Goal: Task Accomplishment & Management: Manage account settings

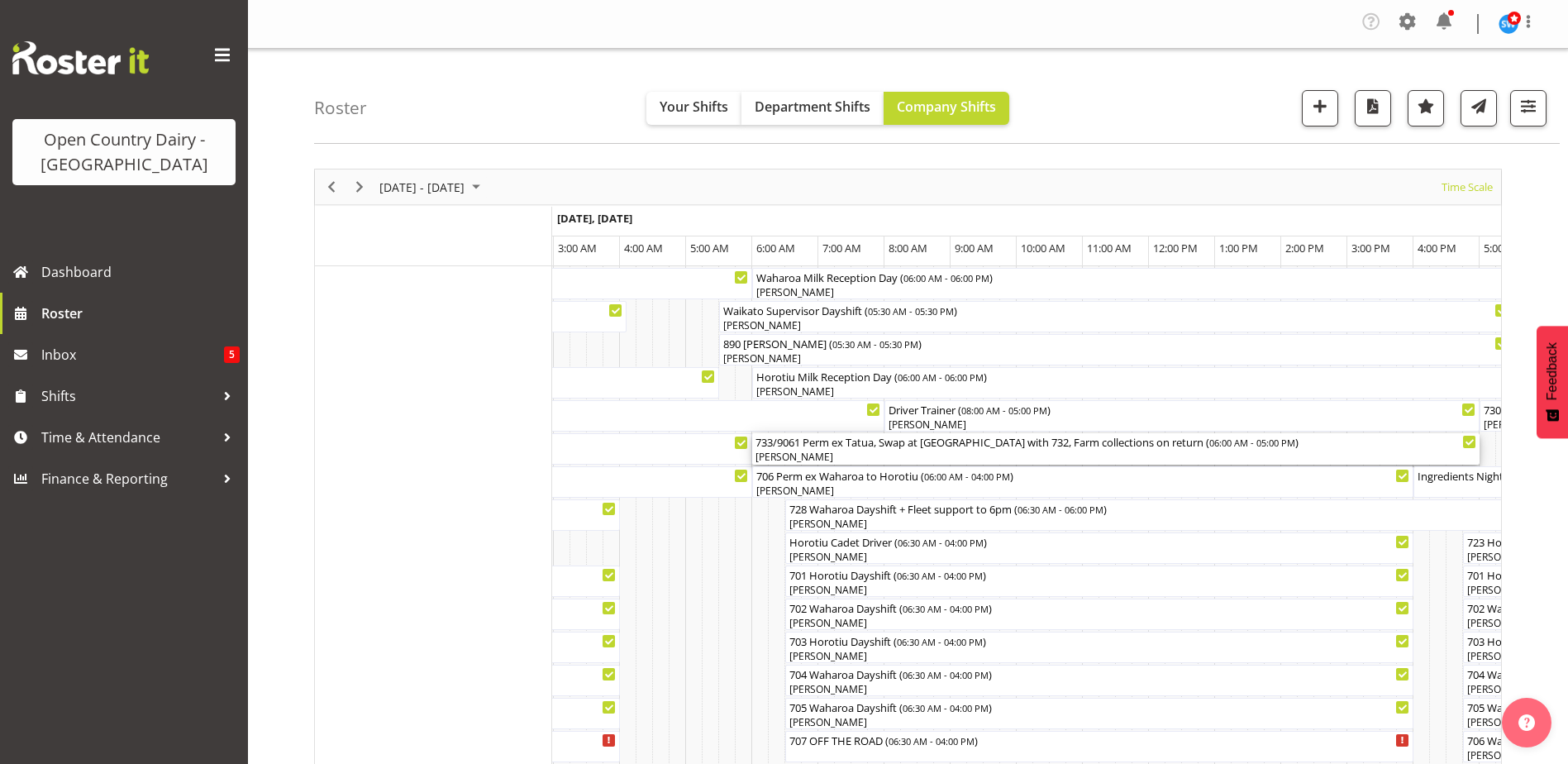
click at [1014, 452] on div "[PERSON_NAME]" at bounding box center [1115, 457] width 721 height 15
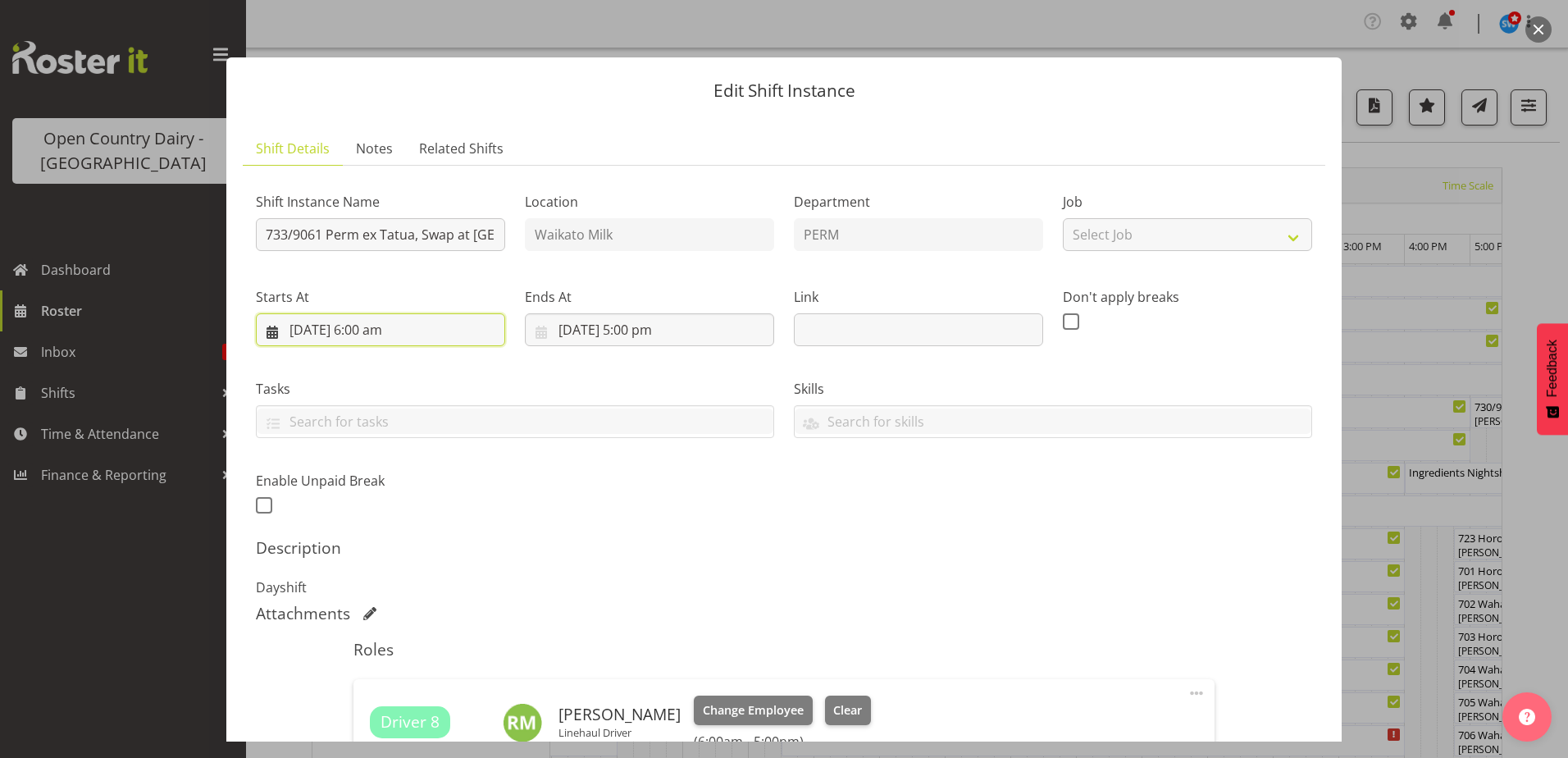
click at [379, 328] on input "[DATE] 6:00 am" at bounding box center [380, 329] width 249 height 33
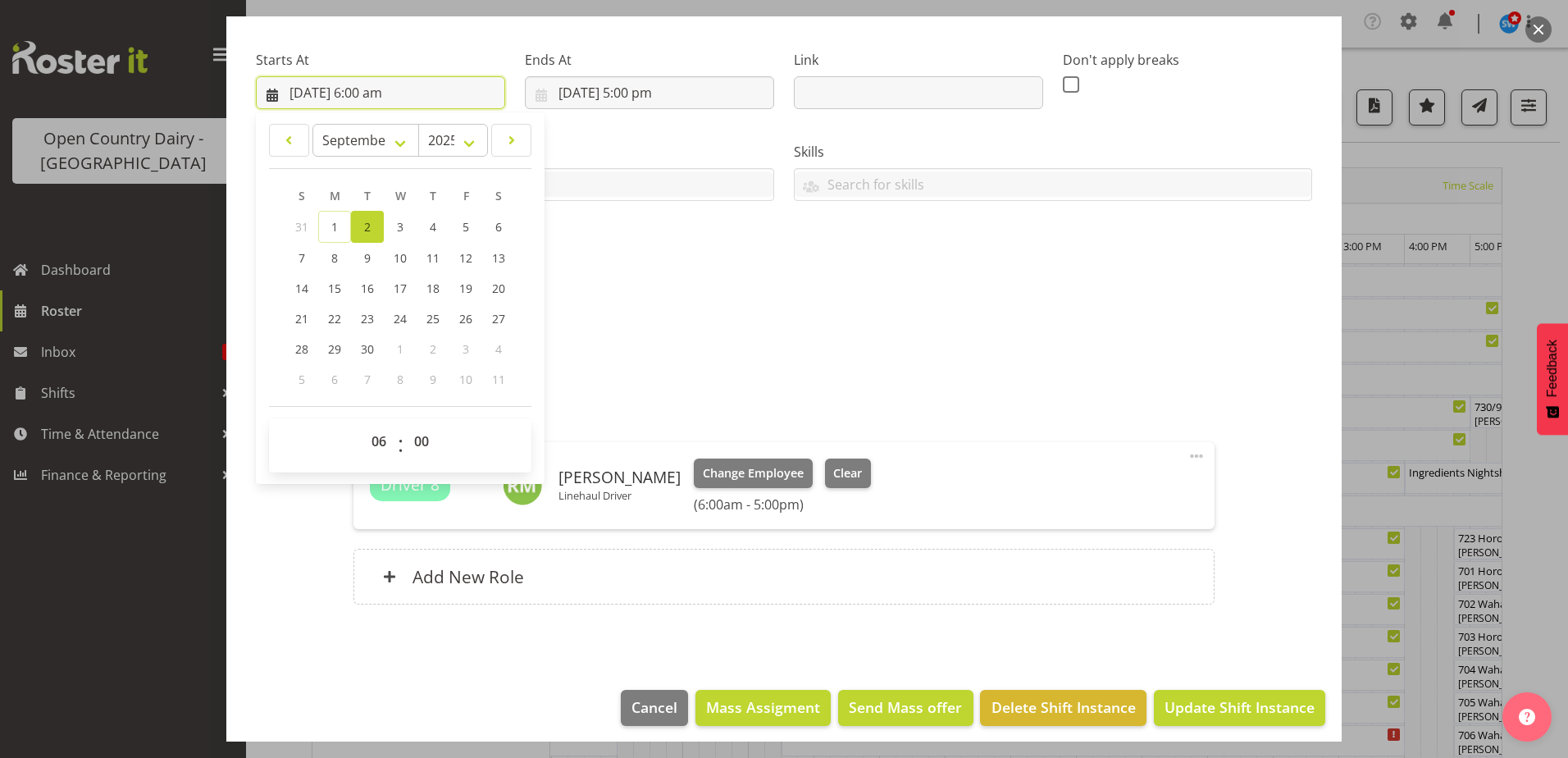
scroll to position [246, 0]
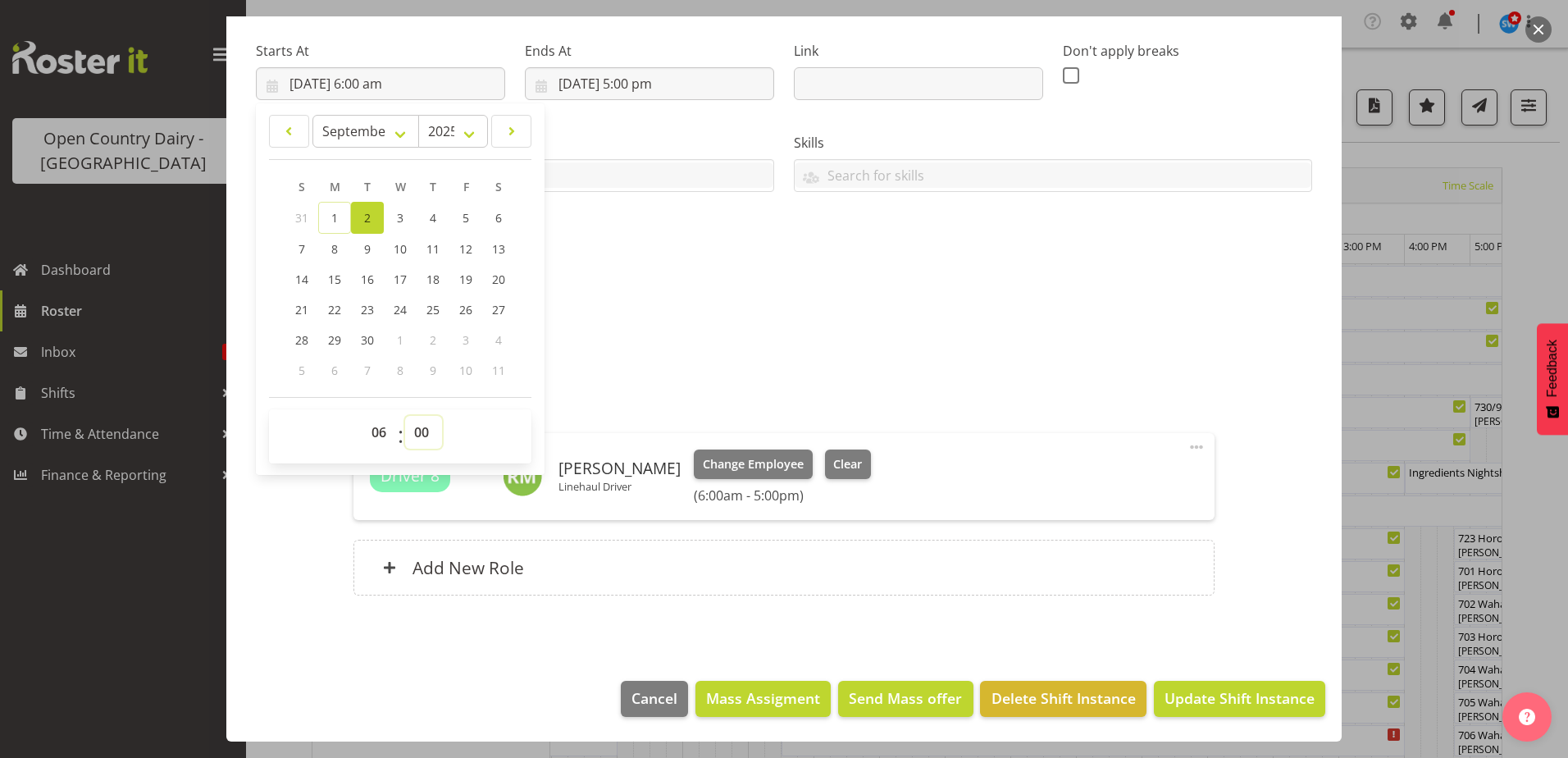
click at [421, 430] on select "00 01 02 03 04 05 06 07 08 09 10 11 12 13 14 15 16 17 18 19 20 21 22 23 24 25 2…" at bounding box center [423, 432] width 37 height 33
select select "30"
click at [405, 416] on select "00 01 02 03 04 05 06 07 08 09 10 11 12 13 14 15 16 17 18 19 20 21 22 23 24 25 2…" at bounding box center [423, 432] width 37 height 33
type input "[DATE] 6:30 am"
click at [948, 307] on h5 "Description" at bounding box center [784, 302] width 1056 height 20
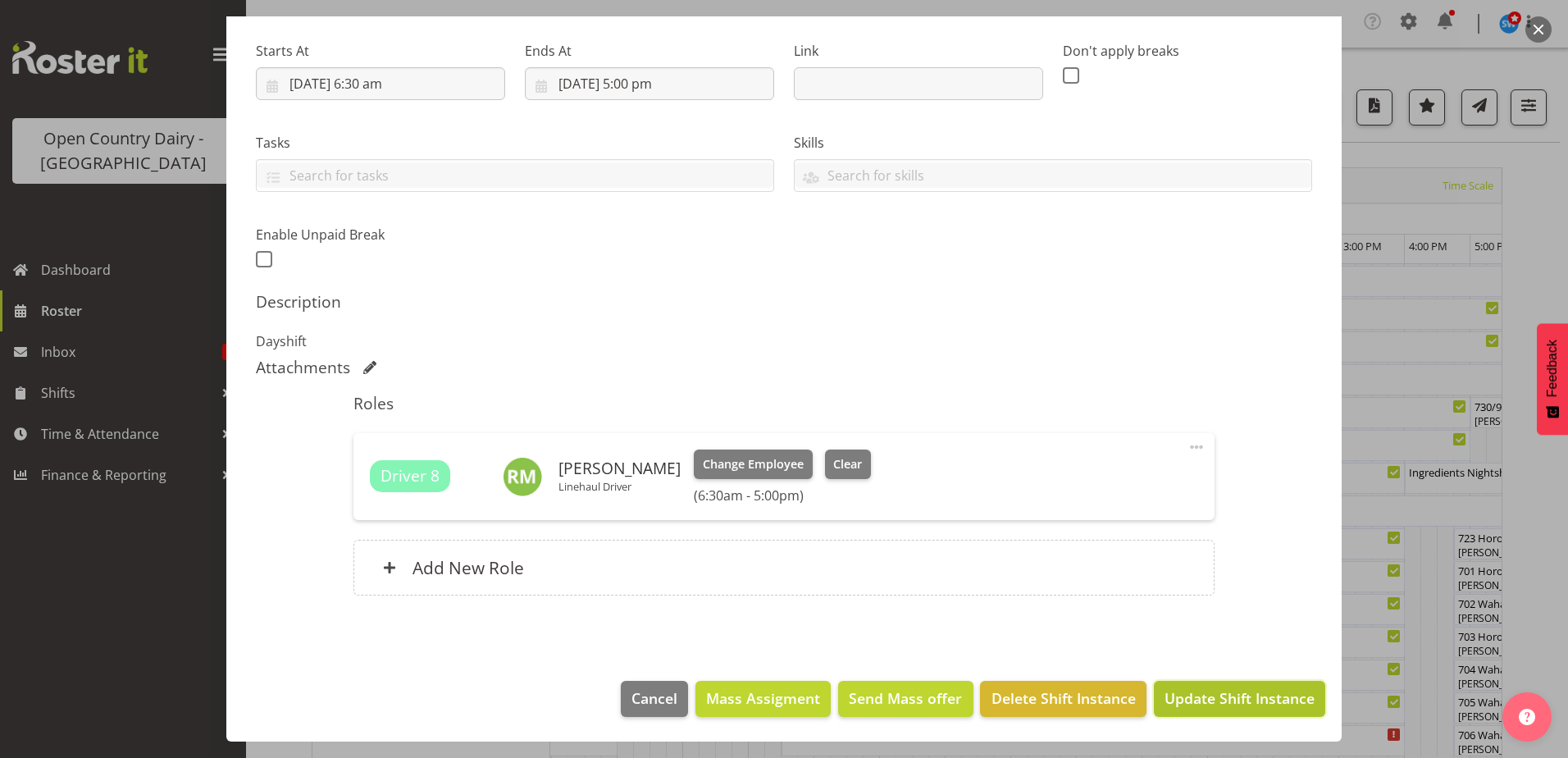
click at [1225, 690] on span "Update Shift Instance" at bounding box center [1239, 698] width 150 height 21
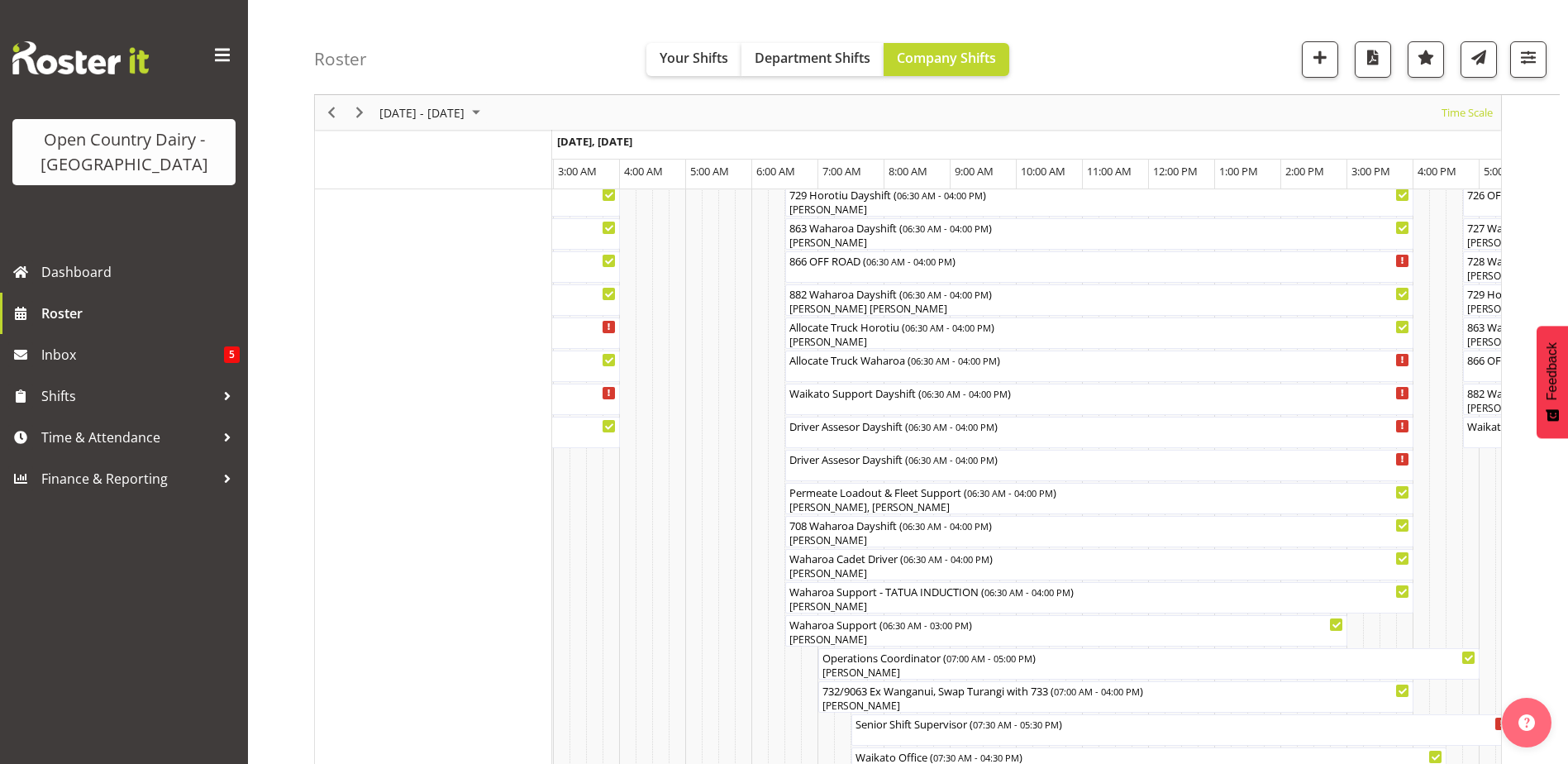
scroll to position [1279, 0]
